Goal: Transaction & Acquisition: Purchase product/service

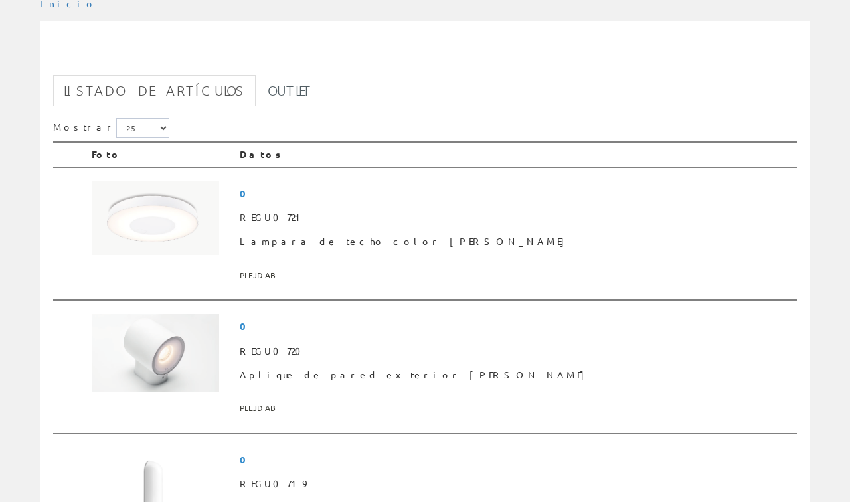
scroll to position [146, 0]
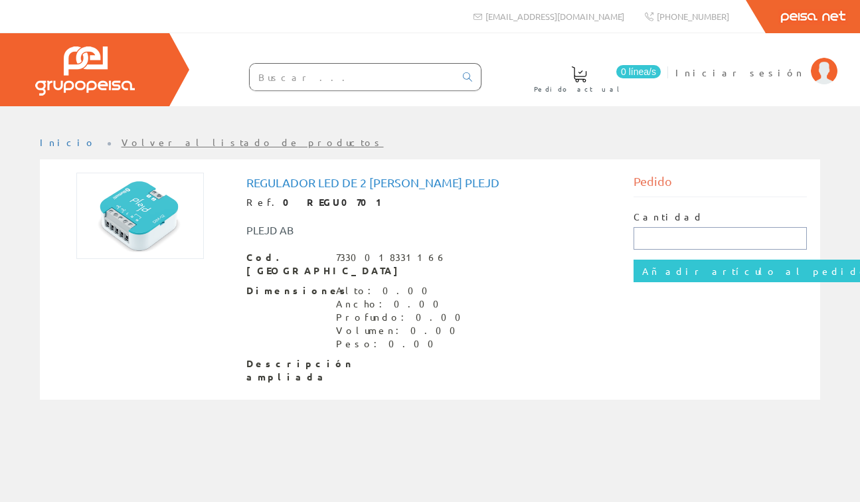
click at [652, 234] on input "text" at bounding box center [720, 238] width 173 height 23
type input "2"
click at [662, 273] on input "Añadir artículo al pedido" at bounding box center [756, 271] width 244 height 23
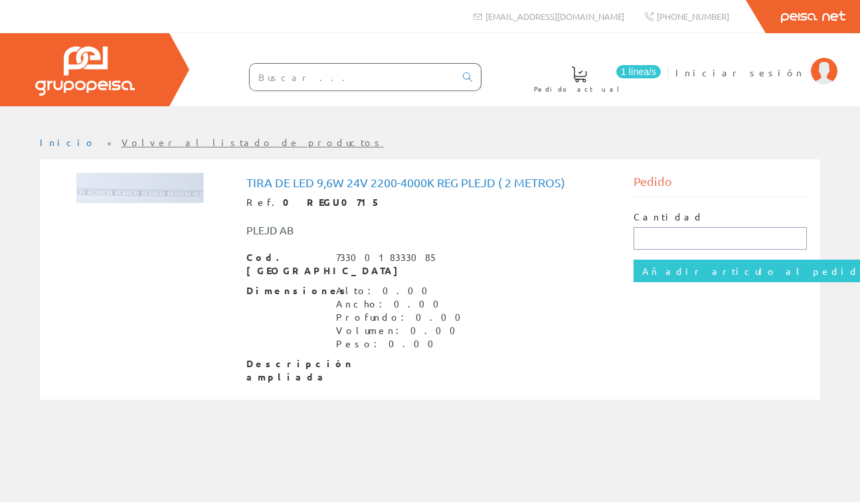
click at [684, 233] on input "text" at bounding box center [720, 238] width 173 height 23
type input "1"
click at [689, 263] on input "Añadir artículo al pedido" at bounding box center [756, 271] width 244 height 23
